Goal: Task Accomplishment & Management: Use online tool/utility

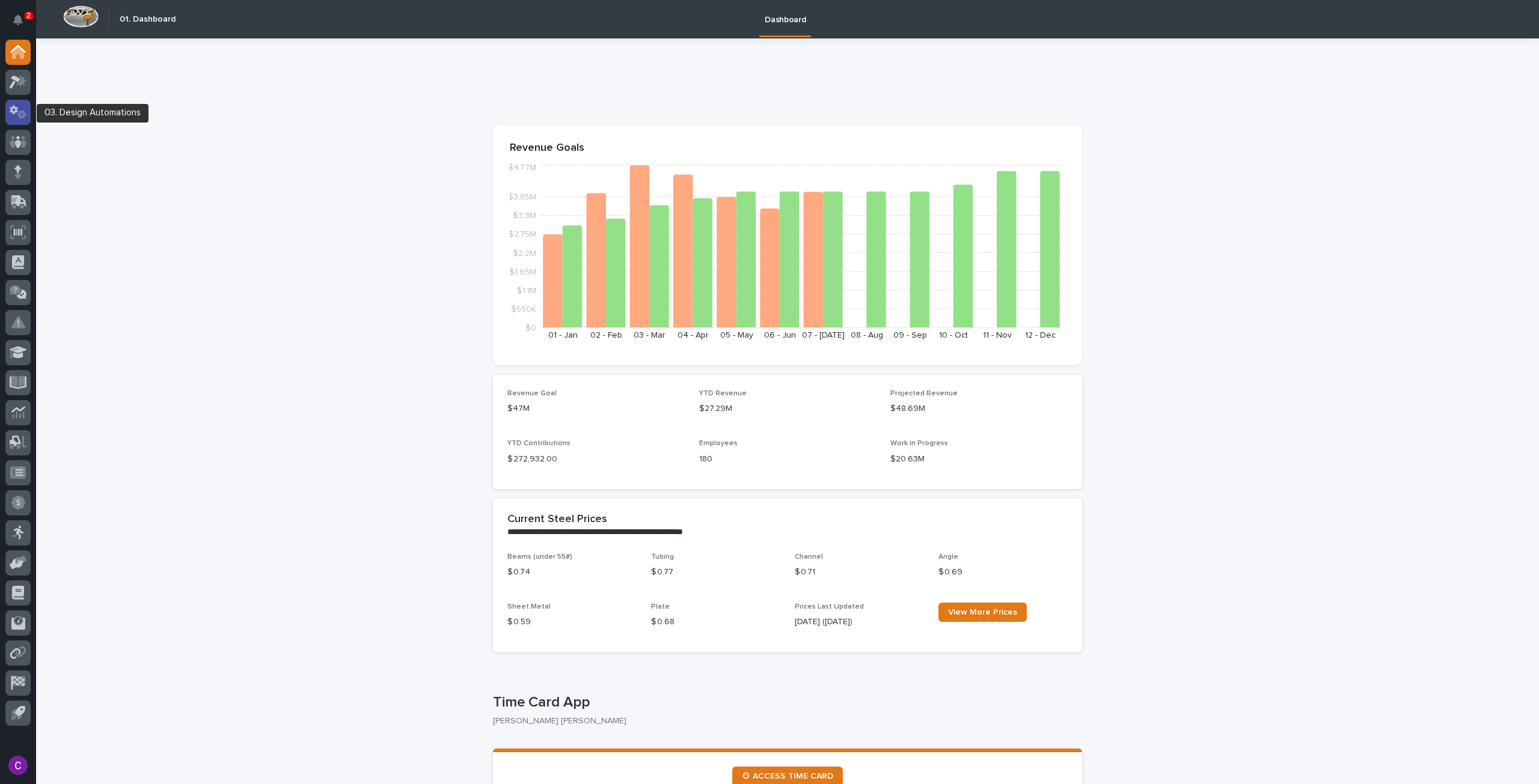
click at [20, 109] on icon at bounding box center [18, 112] width 17 height 14
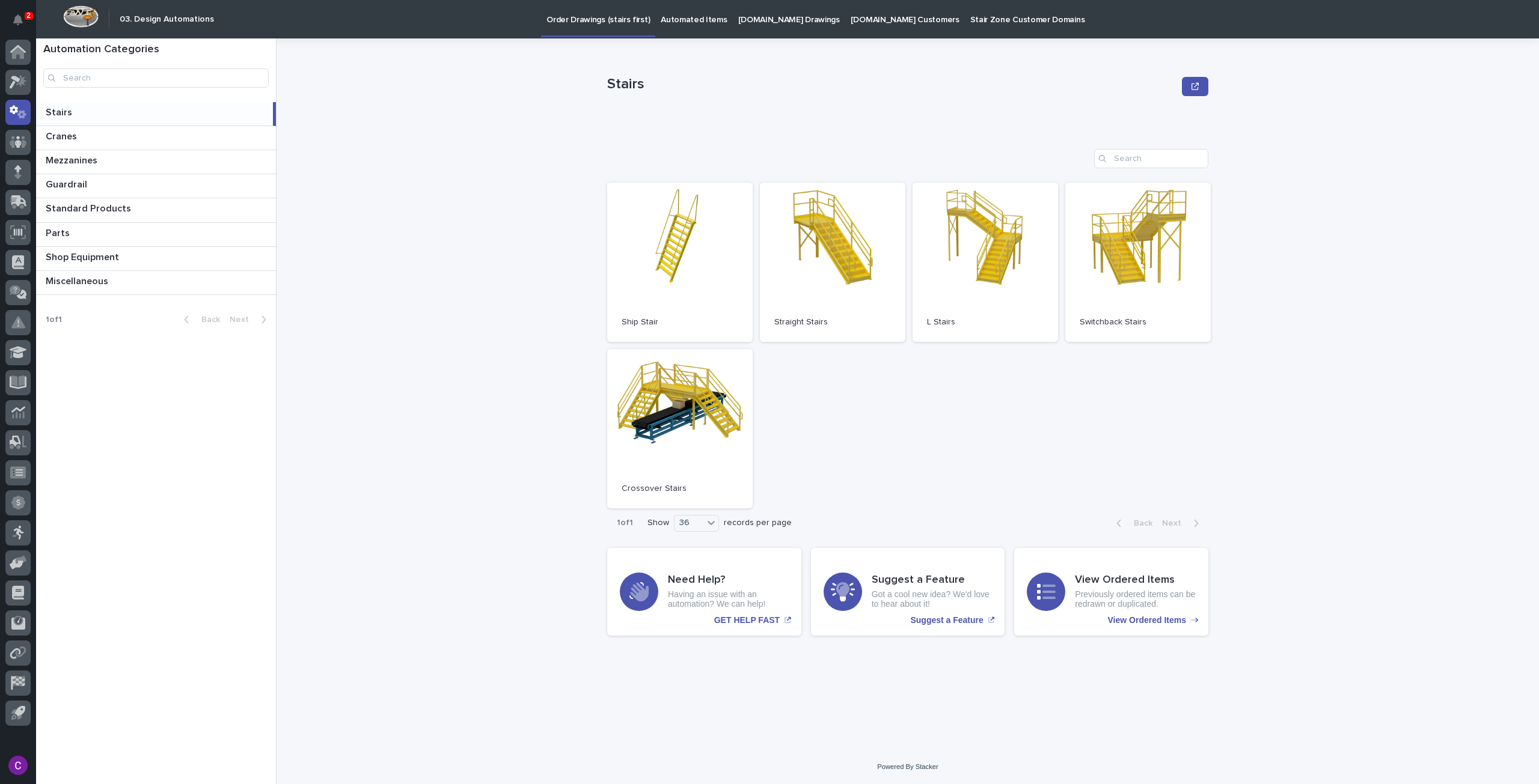
click at [681, 17] on p "Automated Items" at bounding box center [694, 12] width 66 height 25
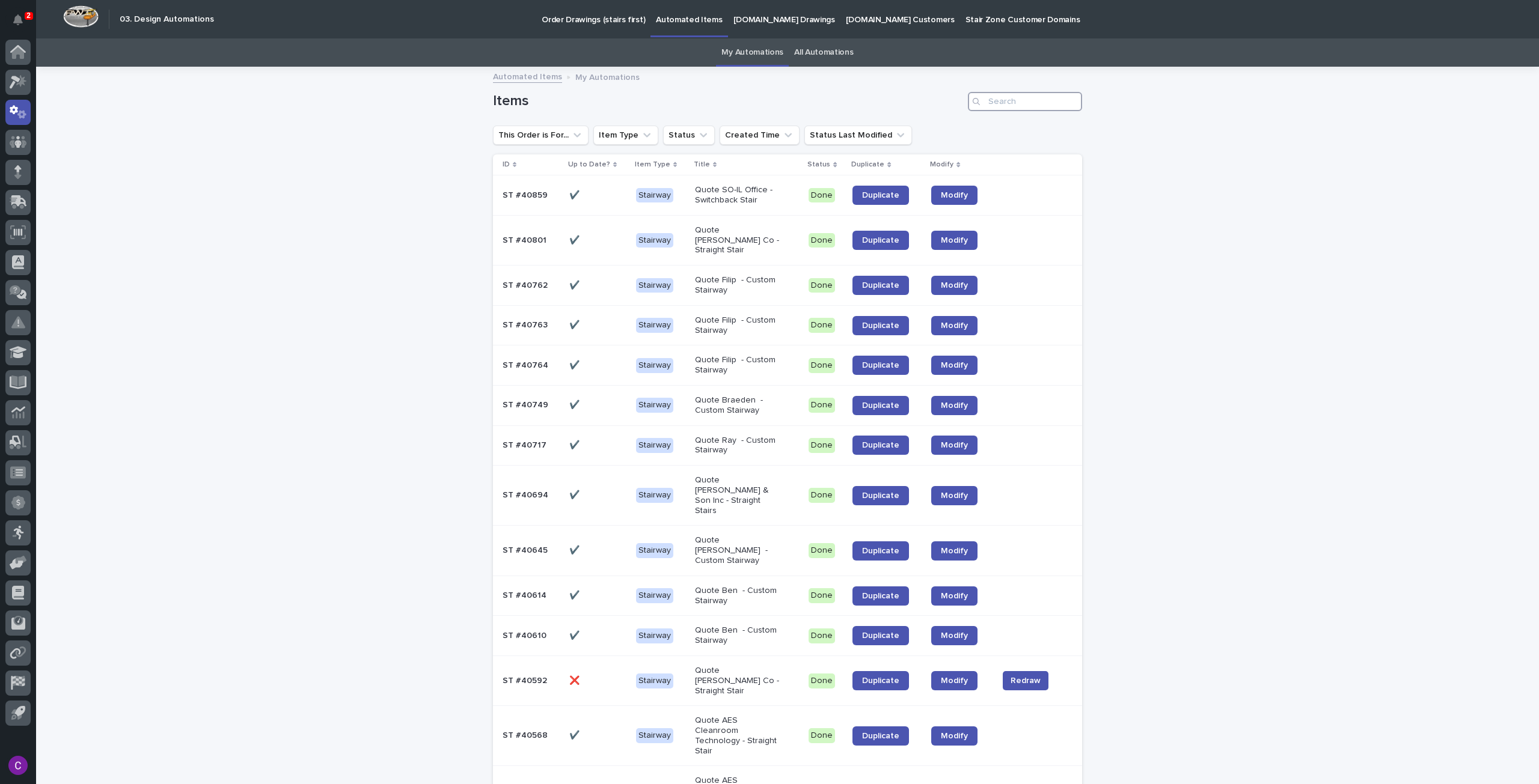
click at [994, 101] on input "Search" at bounding box center [1025, 102] width 114 height 19
paste input "38701"
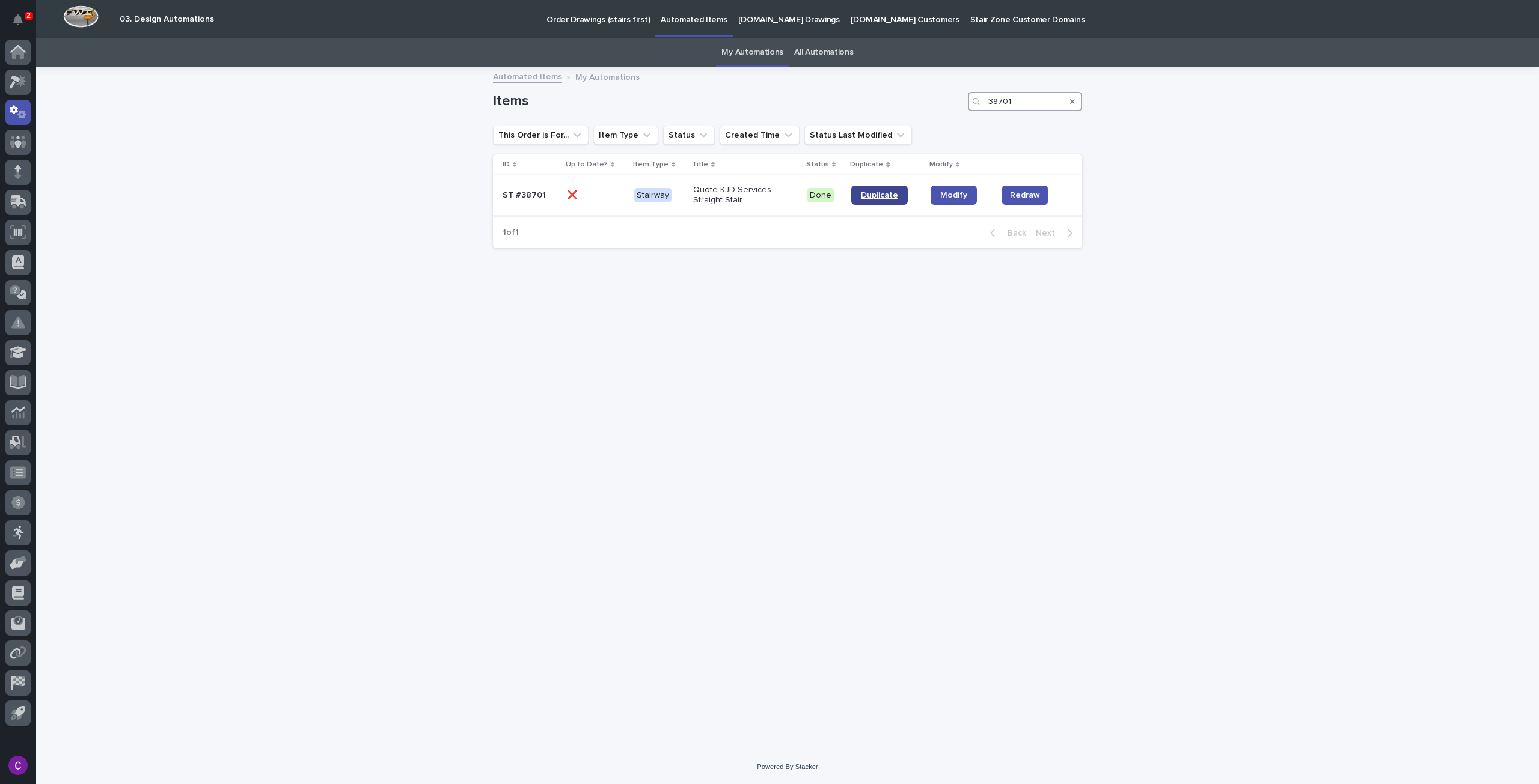
type input "38701"
click at [888, 198] on span "Duplicate" at bounding box center [879, 195] width 37 height 8
